Goal: Task Accomplishment & Management: Use online tool/utility

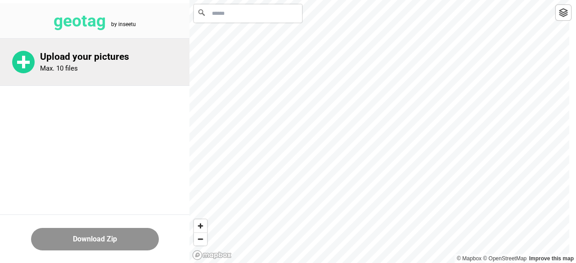
click at [24, 66] on rect at bounding box center [23, 62] width 3 height 13
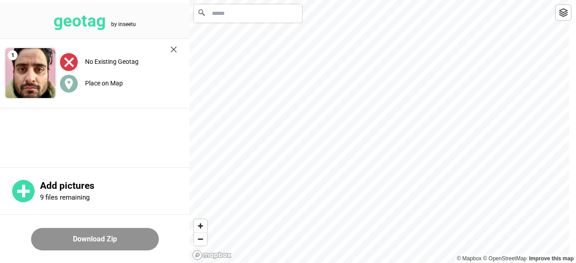
click at [99, 82] on label "Place on Map" at bounding box center [104, 83] width 38 height 7
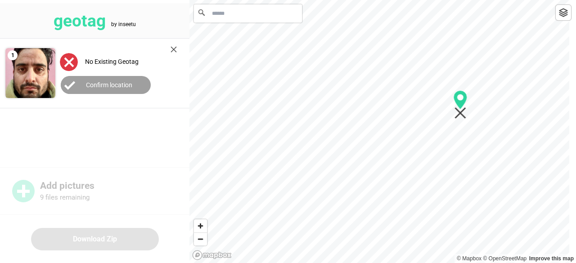
drag, startPoint x: 379, startPoint y: 127, endPoint x: 460, endPoint y: 101, distance: 85.3
click at [460, 100] on icon "Map marker" at bounding box center [461, 99] width 14 height 19
click at [204, 241] on span "Zoom out" at bounding box center [200, 239] width 13 height 13
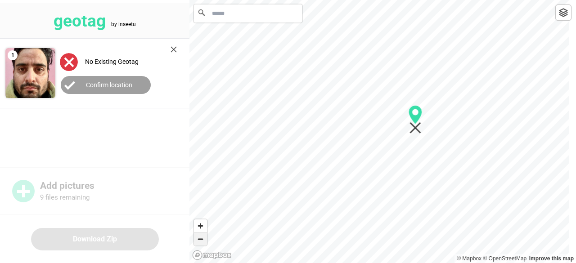
click at [204, 241] on span "Zoom out" at bounding box center [200, 239] width 13 height 13
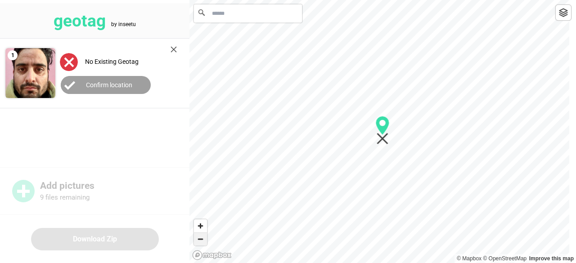
click at [204, 241] on span "Zoom out" at bounding box center [200, 239] width 13 height 13
click at [202, 223] on span "Zoom in" at bounding box center [200, 226] width 13 height 13
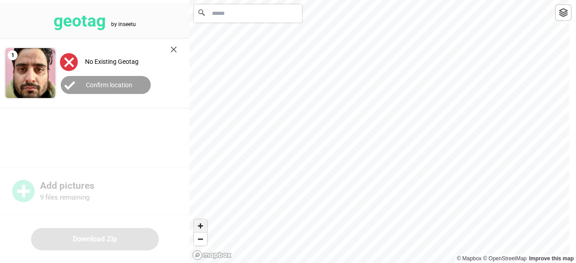
click at [202, 223] on span "Zoom in" at bounding box center [200, 226] width 13 height 13
click at [383, 88] on div "© Mapbox © OpenStreetMap Improve this map" at bounding box center [383, 131] width 387 height 263
click at [203, 240] on span "Zoom out" at bounding box center [200, 239] width 13 height 13
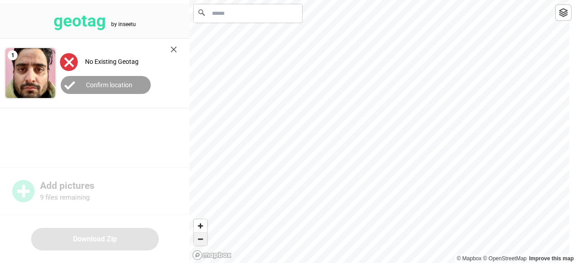
click at [203, 240] on span "Zoom out" at bounding box center [200, 239] width 13 height 13
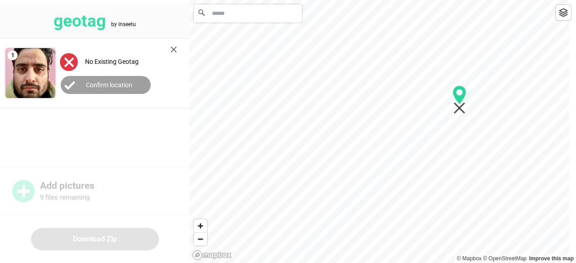
drag, startPoint x: 322, startPoint y: 68, endPoint x: 464, endPoint y: 95, distance: 143.8
click at [464, 95] on icon "Map marker" at bounding box center [460, 95] width 14 height 19
drag, startPoint x: 336, startPoint y: 124, endPoint x: 387, endPoint y: 95, distance: 58.3
click at [387, 95] on icon "Map marker" at bounding box center [390, 95] width 14 height 19
click at [199, 226] on span "Zoom in" at bounding box center [200, 226] width 13 height 13
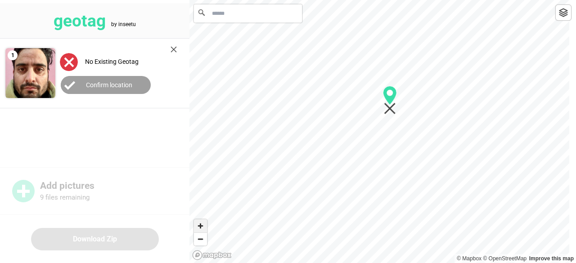
click at [199, 226] on span "Zoom in" at bounding box center [200, 226] width 13 height 13
click at [307, 0] on html "geotag by inseetu 1 No Existing Geotag Confirm location Add pictures 9 files re…" at bounding box center [288, 0] width 576 height 0
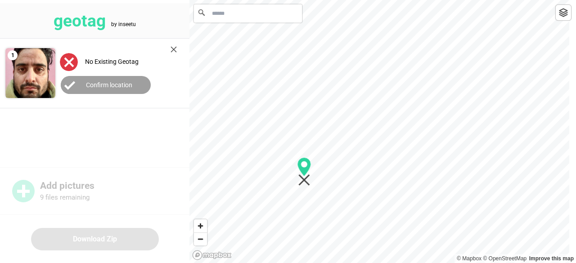
drag, startPoint x: 337, startPoint y: 75, endPoint x: 305, endPoint y: 167, distance: 97.4
click at [305, 167] on circle "Map marker" at bounding box center [304, 165] width 6 height 6
click at [202, 222] on span "Zoom in" at bounding box center [200, 226] width 13 height 13
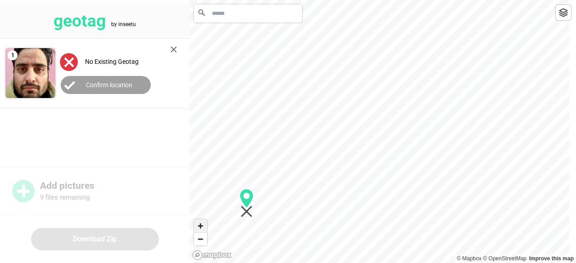
click at [202, 222] on span "Zoom in" at bounding box center [200, 226] width 13 height 13
drag, startPoint x: 285, startPoint y: 89, endPoint x: 289, endPoint y: 110, distance: 21.9
click at [290, 110] on icon "Map marker" at bounding box center [292, 108] width 14 height 19
click at [200, 230] on span "Zoom in" at bounding box center [200, 226] width 13 height 13
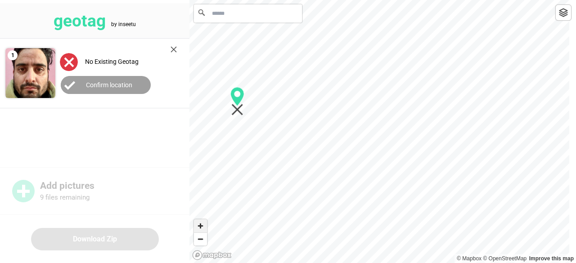
click at [200, 230] on span "Zoom in" at bounding box center [200, 226] width 13 height 13
click at [420, 0] on div at bounding box center [383, 0] width 387 height 0
click at [199, 228] on span "Zoom in" at bounding box center [200, 226] width 13 height 13
click at [563, 10] on img at bounding box center [563, 12] width 9 height 9
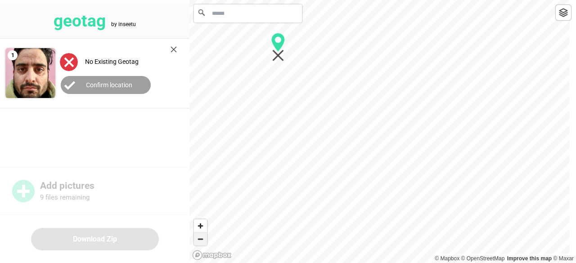
click at [202, 244] on span "Zoom out" at bounding box center [200, 239] width 13 height 13
click at [203, 240] on span "Zoom out" at bounding box center [200, 239] width 13 height 13
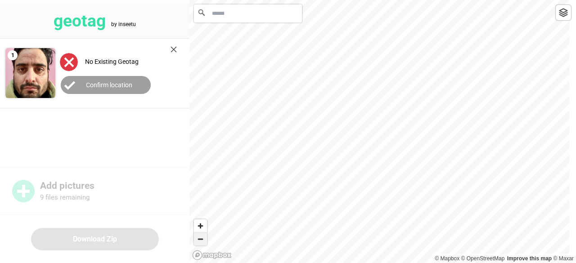
click at [203, 240] on span "Zoom out" at bounding box center [200, 239] width 13 height 13
click at [90, 81] on label "Confirm location" at bounding box center [109, 84] width 46 height 7
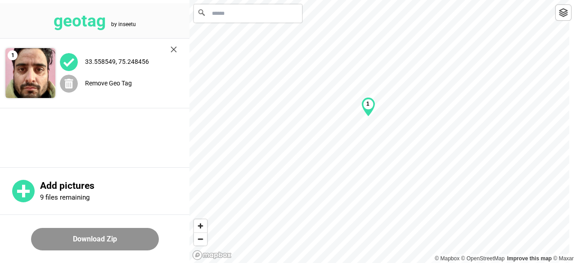
click at [123, 82] on label "Remove Geo Tag" at bounding box center [108, 83] width 47 height 7
click at [201, 226] on span "Zoom in" at bounding box center [200, 226] width 13 height 13
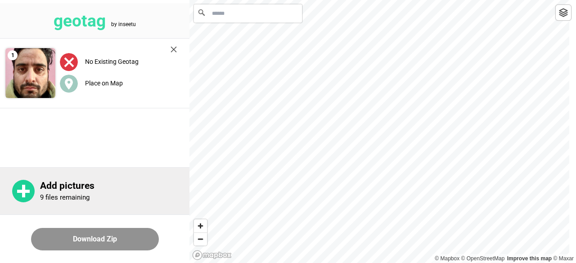
click at [12, 195] on icon at bounding box center [23, 191] width 23 height 23
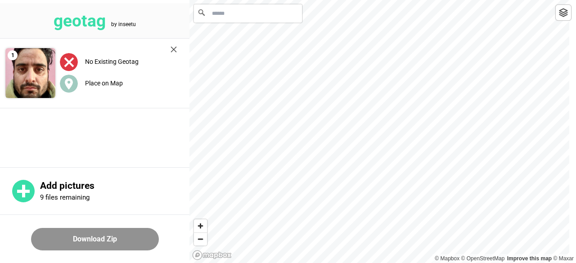
click at [559, 20] on div at bounding box center [564, 13] width 16 height 16
click at [423, 126] on div "© Mapbox © OpenStreetMap Improve this map" at bounding box center [383, 131] width 387 height 263
click at [204, 242] on span "Zoom out" at bounding box center [200, 239] width 13 height 13
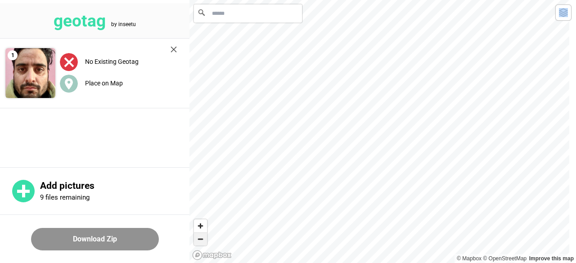
click at [204, 242] on span "Zoom out" at bounding box center [200, 239] width 13 height 13
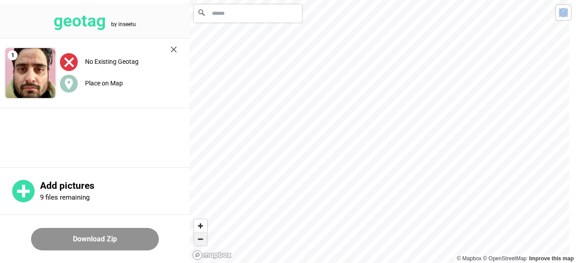
click at [204, 242] on span "Zoom out" at bounding box center [200, 239] width 13 height 13
click at [569, 14] on div at bounding box center [564, 13] width 16 height 16
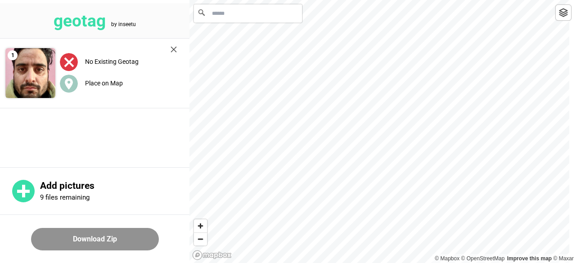
click at [562, 9] on img at bounding box center [563, 12] width 9 height 9
click at [95, 80] on label "Place on Map" at bounding box center [104, 83] width 38 height 7
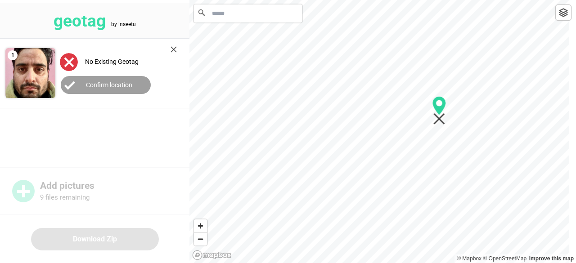
drag, startPoint x: 383, startPoint y: 127, endPoint x: 448, endPoint y: 105, distance: 69.1
click at [446, 105] on icon "Map marker" at bounding box center [440, 105] width 14 height 19
drag, startPoint x: 427, startPoint y: 120, endPoint x: 330, endPoint y: 112, distance: 98.0
click at [330, 112] on circle "Map marker" at bounding box center [329, 112] width 6 height 6
click at [117, 78] on button "Confirm location" at bounding box center [106, 85] width 90 height 18
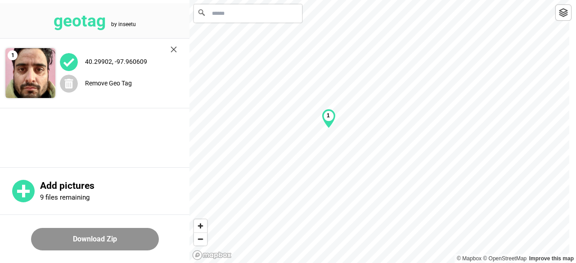
click at [110, 244] on button "Download Zip" at bounding box center [95, 239] width 128 height 23
